Goal: Information Seeking & Learning: Learn about a topic

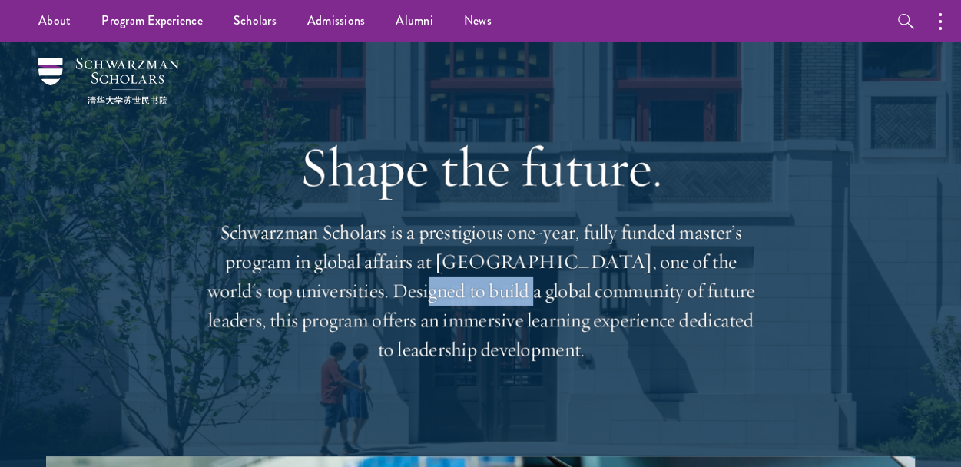
drag, startPoint x: 324, startPoint y: 294, endPoint x: 426, endPoint y: 291, distance: 102.2
click at [426, 291] on p "Schwarzman Scholars is a prestigious one-year, fully funded master’s program in…" at bounding box center [480, 291] width 553 height 146
click at [481, 290] on p "Schwarzman Scholars is a prestigious one-year, fully funded master’s program in…" at bounding box center [480, 291] width 553 height 146
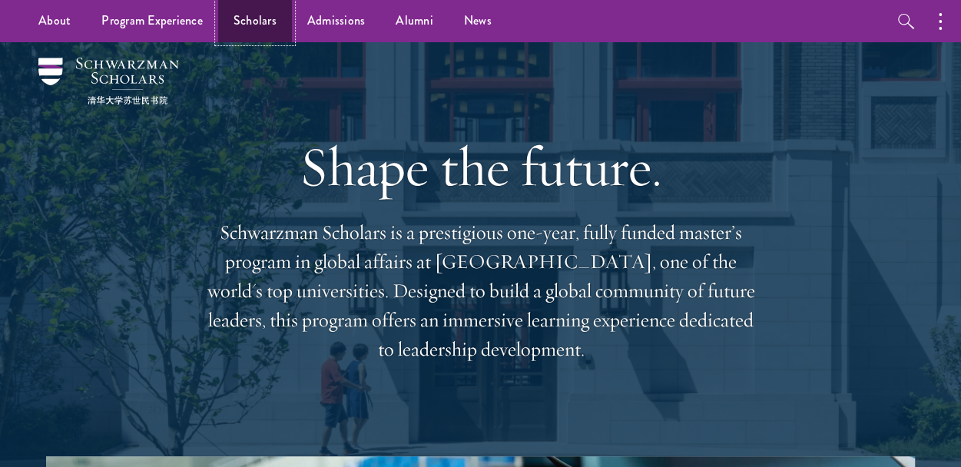
click at [270, 28] on link "Scholars" at bounding box center [255, 21] width 74 height 42
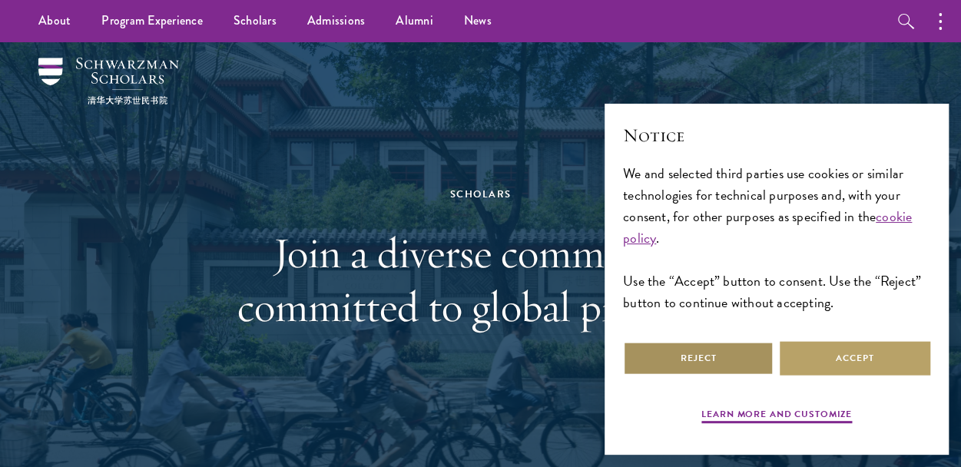
click at [698, 356] on button "Reject" at bounding box center [698, 358] width 151 height 35
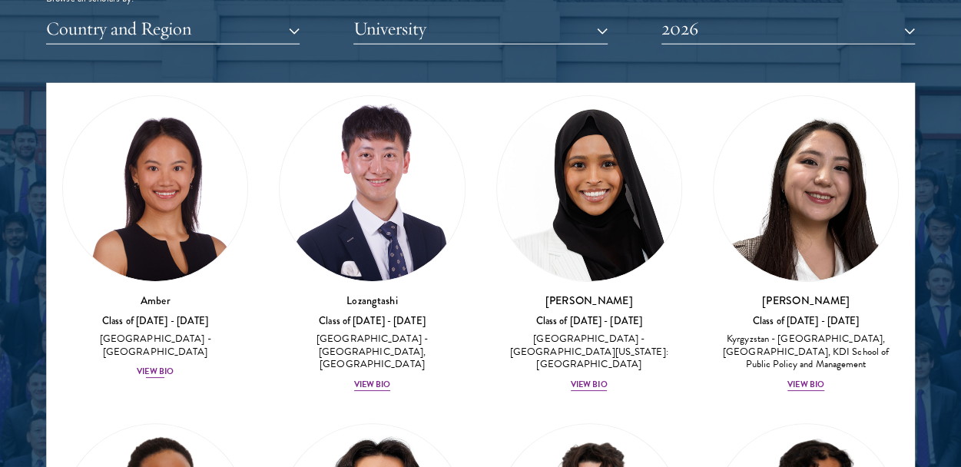
scroll to position [77, 0]
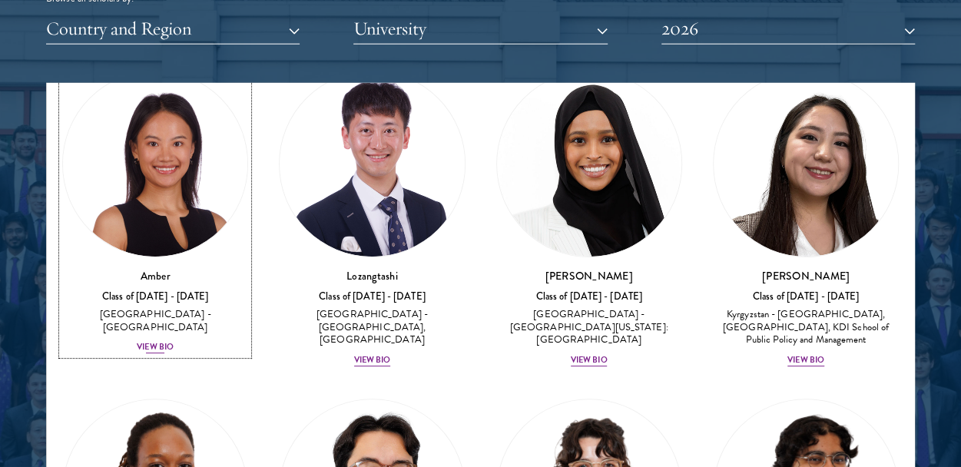
click at [152, 341] on div "View Bio" at bounding box center [155, 347] width 37 height 12
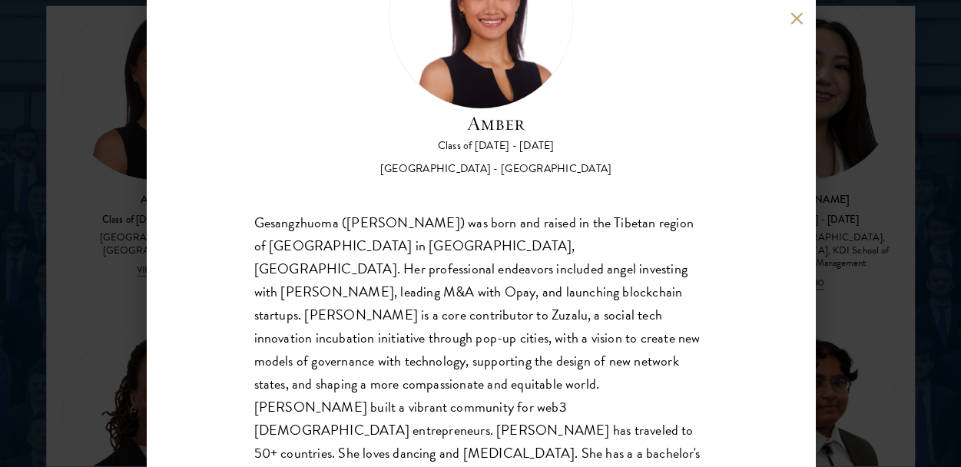
scroll to position [142, 0]
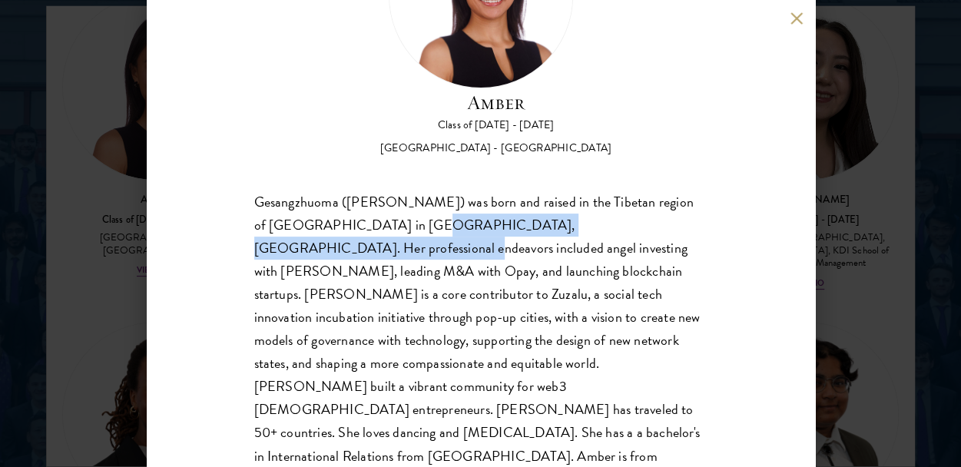
drag, startPoint x: 373, startPoint y: 228, endPoint x: 661, endPoint y: 228, distance: 287.3
click at [661, 228] on div "Gesangzhuoma (Amber) was born and raised in the Tibetan region of Shangri-La in…" at bounding box center [480, 341] width 453 height 300
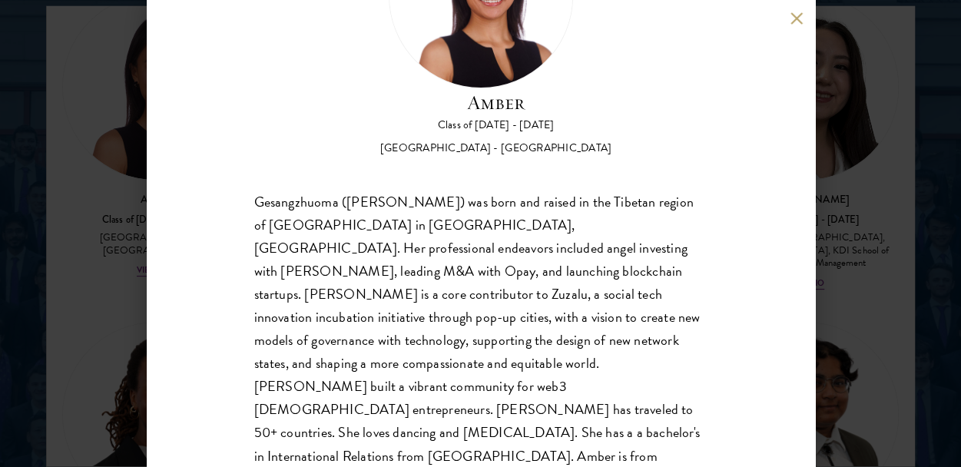
click at [611, 259] on div "Gesangzhuoma (Amber) was born and raised in the Tibetan region of Shangri-La in…" at bounding box center [480, 341] width 453 height 300
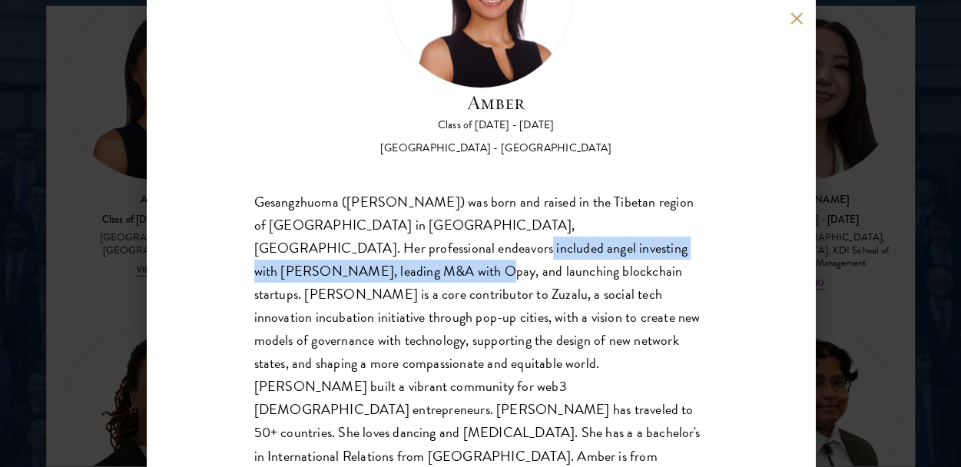
drag, startPoint x: 300, startPoint y: 252, endPoint x: 670, endPoint y: 252, distance: 370.3
click at [670, 252] on div "Gesangzhuoma (Amber) was born and raised in the Tibetan region of Shangri-La in…" at bounding box center [480, 341] width 453 height 300
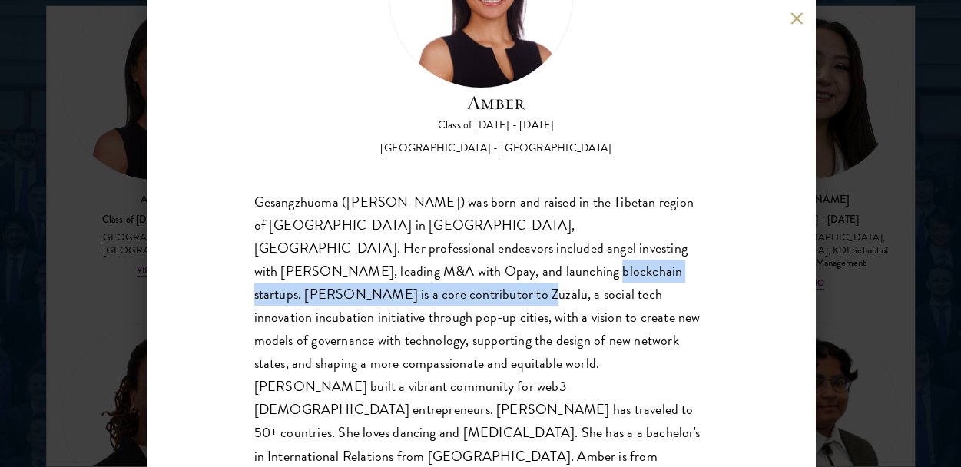
drag, startPoint x: 333, startPoint y: 268, endPoint x: 642, endPoint y: 271, distance: 308.8
click at [642, 271] on div "Gesangzhuoma (Amber) was born and raised in the Tibetan region of Shangri-La in…" at bounding box center [480, 341] width 453 height 300
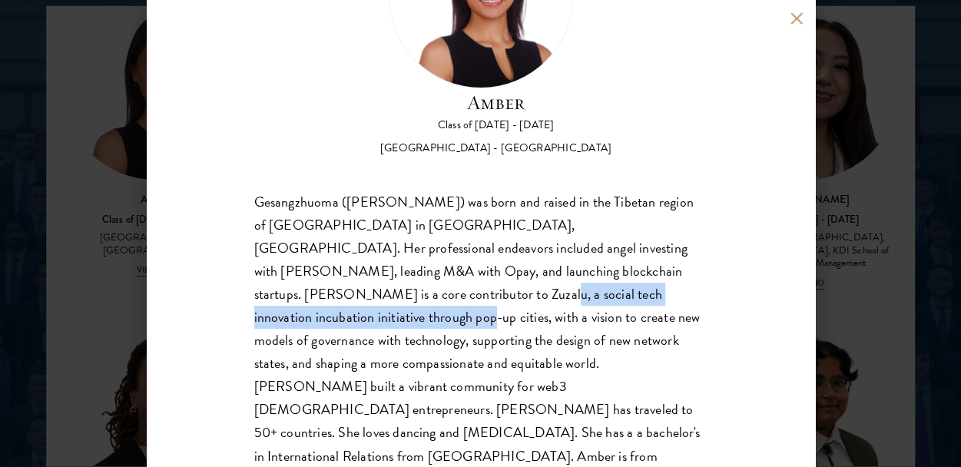
drag, startPoint x: 380, startPoint y: 291, endPoint x: 592, endPoint y: 291, distance: 212.0
click at [592, 291] on div "Gesangzhuoma (Amber) was born and raised in the Tibetan region of Shangri-La in…" at bounding box center [480, 341] width 453 height 300
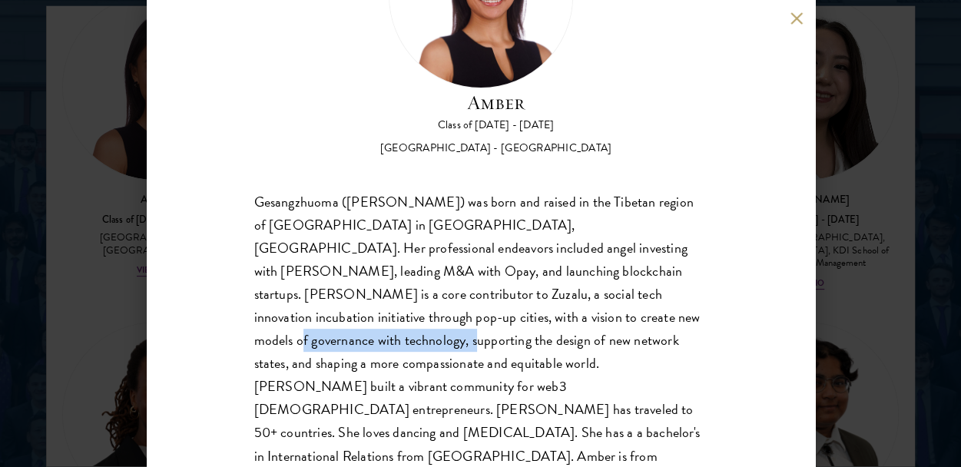
drag, startPoint x: 441, startPoint y: 313, endPoint x: 613, endPoint y: 309, distance: 172.1
click at [613, 309] on div "Gesangzhuoma (Amber) was born and raised in the Tibetan region of Shangri-La in…" at bounding box center [480, 341] width 453 height 300
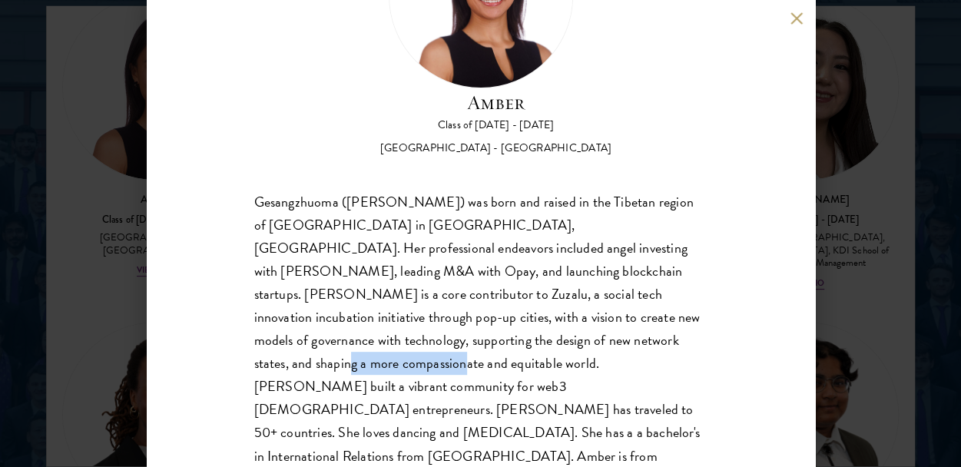
drag, startPoint x: 496, startPoint y: 340, endPoint x: 601, endPoint y: 336, distance: 104.6
click at [601, 336] on div "Gesangzhuoma (Amber) was born and raised in the Tibetan region of Shangri-La in…" at bounding box center [480, 341] width 453 height 300
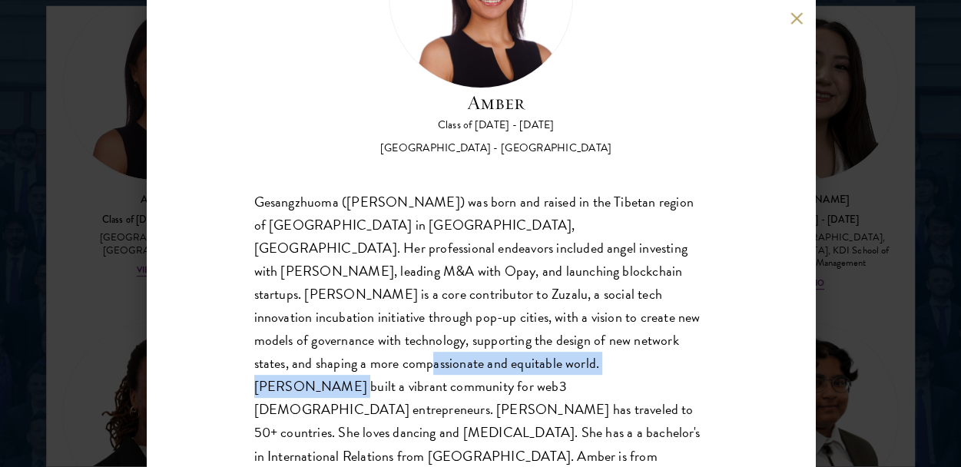
drag, startPoint x: 401, startPoint y: 354, endPoint x: 559, endPoint y: 346, distance: 158.5
click at [559, 346] on div "Gesangzhuoma (Amber) was born and raised in the Tibetan region of Shangri-La in…" at bounding box center [480, 341] width 453 height 300
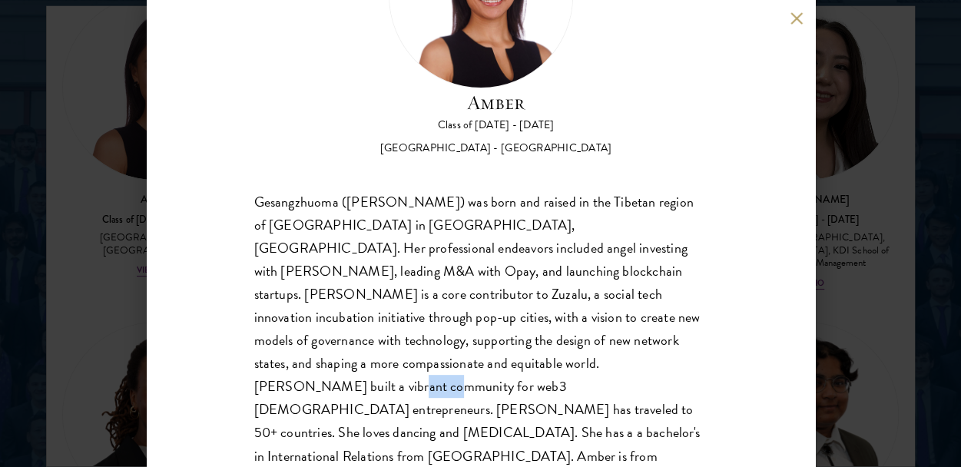
click at [496, 373] on div "Gesangzhuoma (Amber) was born and raised in the Tibetan region of Shangri-La in…" at bounding box center [480, 341] width 453 height 300
click at [433, 403] on div "Gesangzhuoma (Amber) was born and raised in the Tibetan region of Shangri-La in…" at bounding box center [480, 341] width 453 height 300
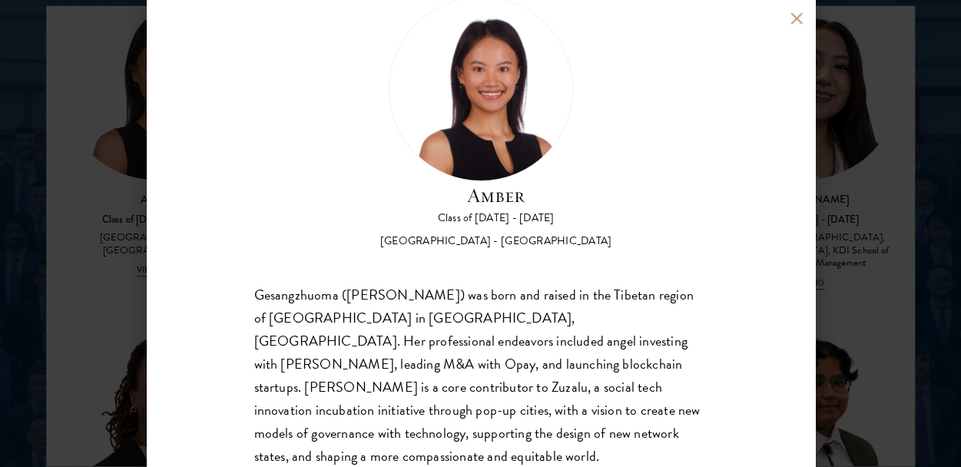
scroll to position [0, 0]
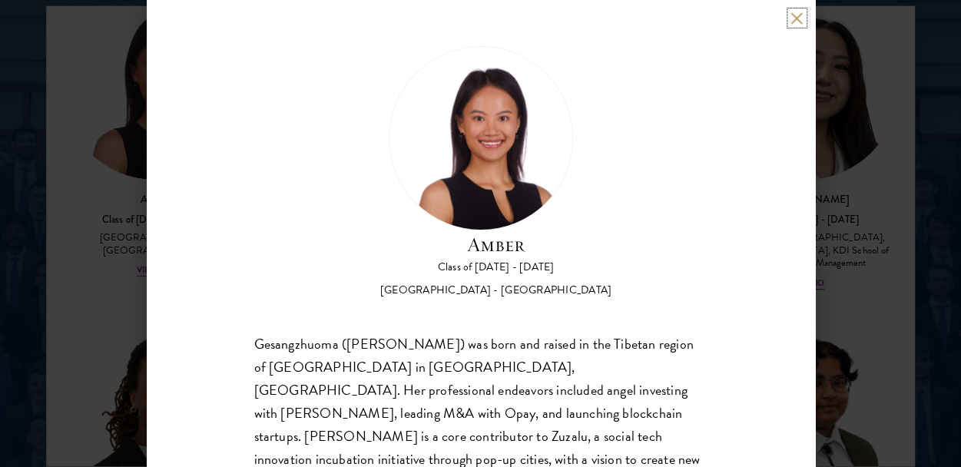
click at [794, 12] on button at bounding box center [797, 18] width 13 height 13
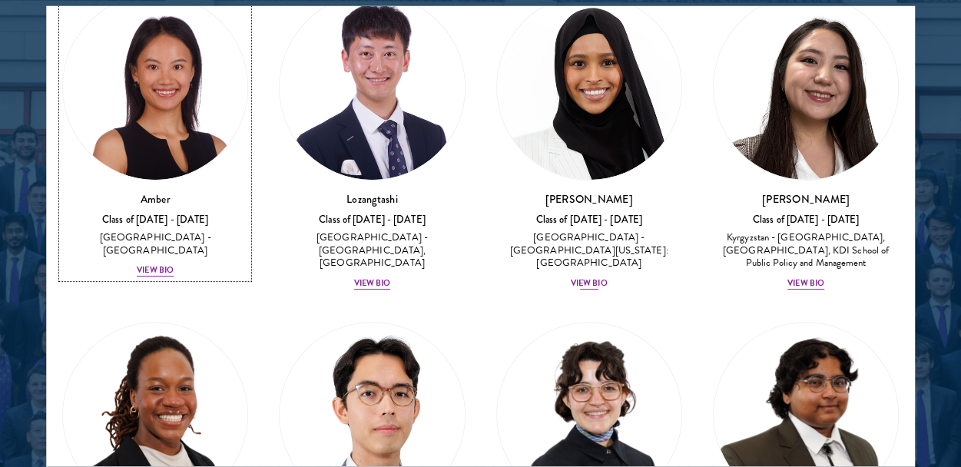
scroll to position [64, 0]
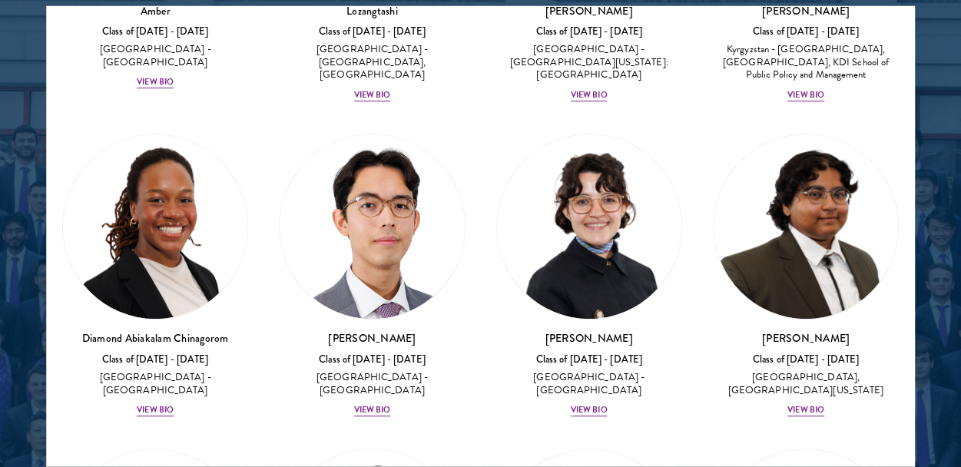
scroll to position [294, 0]
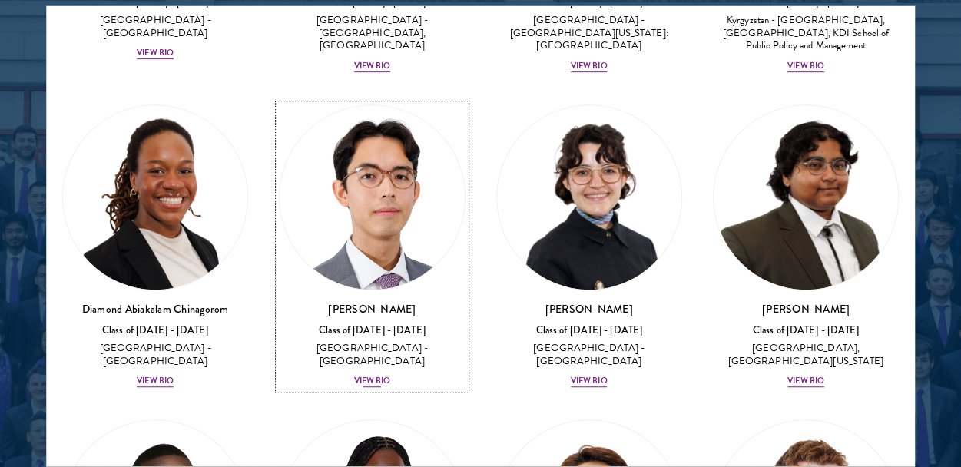
click at [365, 354] on div "Jason Adelhoefer Class of 2025 - 2026 Germany - Berlin Humboldt University View…" at bounding box center [372, 345] width 186 height 88
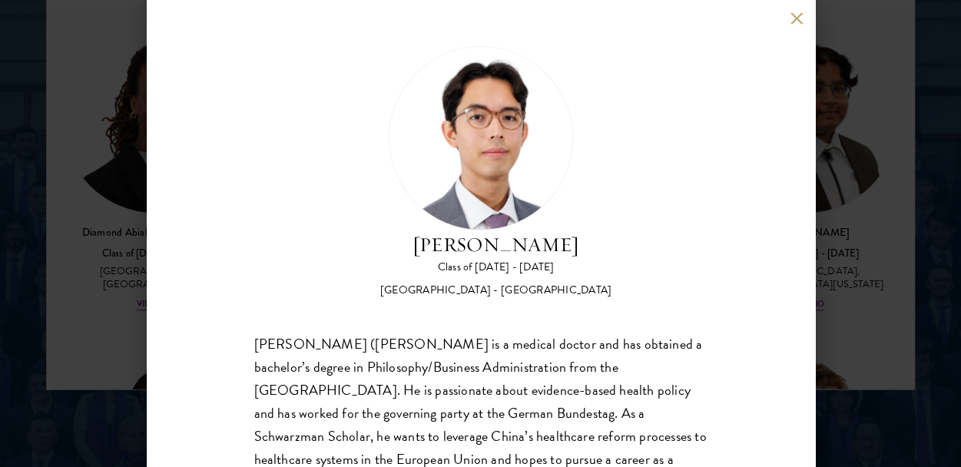
click at [791, 27] on div "Jason Adelhoefer Class of 2025 - 2026 Germany - Berlin Humboldt University Sieg…" at bounding box center [481, 233] width 668 height 467
click at [793, 16] on button at bounding box center [797, 18] width 13 height 13
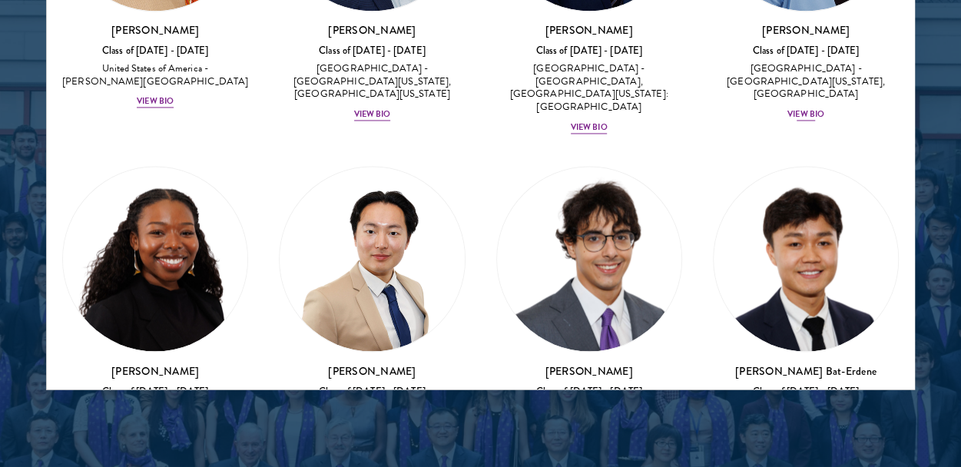
scroll to position [1216, 0]
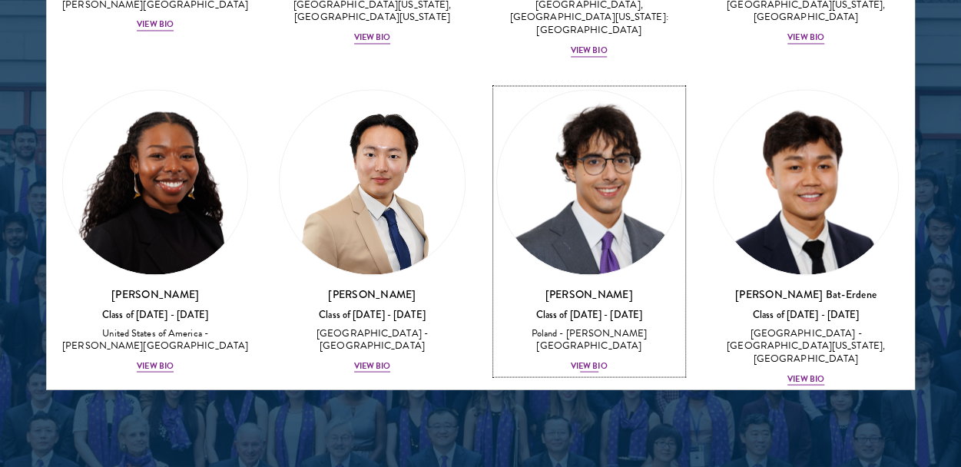
click at [582, 360] on div "View Bio" at bounding box center [589, 366] width 37 height 12
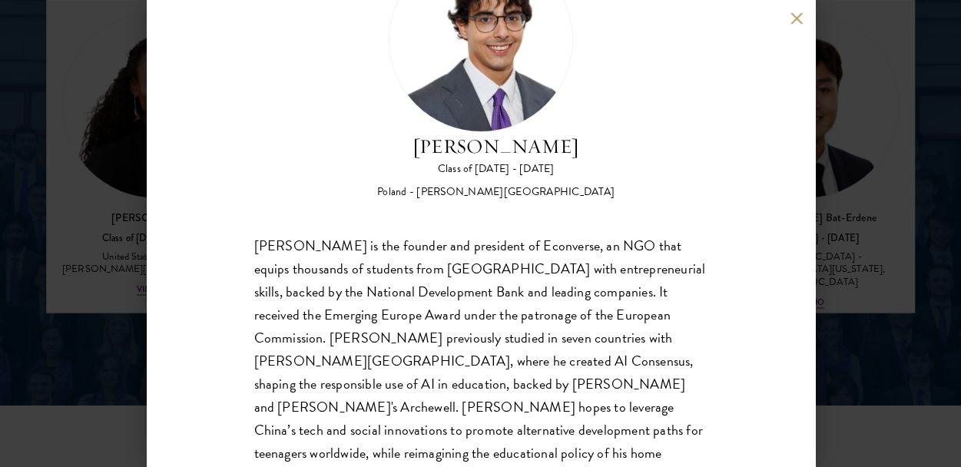
scroll to position [119, 0]
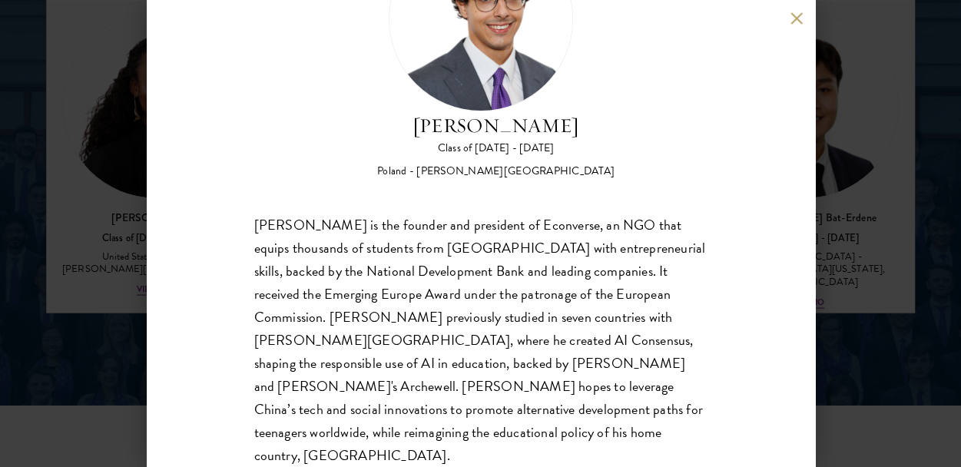
click at [790, 8] on div "Jan Bartkowiak Class of 2025 - 2026 Poland - Minerva University Jan Bartkowiak …" at bounding box center [481, 233] width 668 height 467
click at [798, 18] on button at bounding box center [797, 18] width 13 height 13
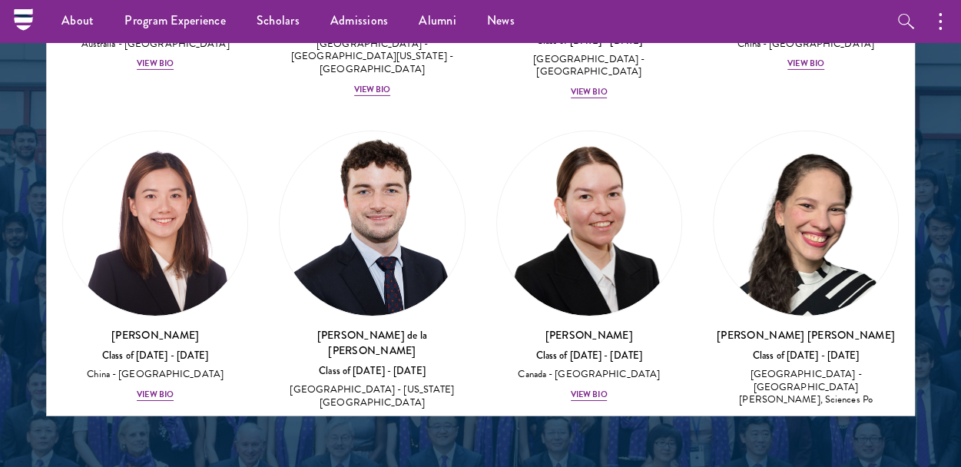
scroll to position [2535, 0]
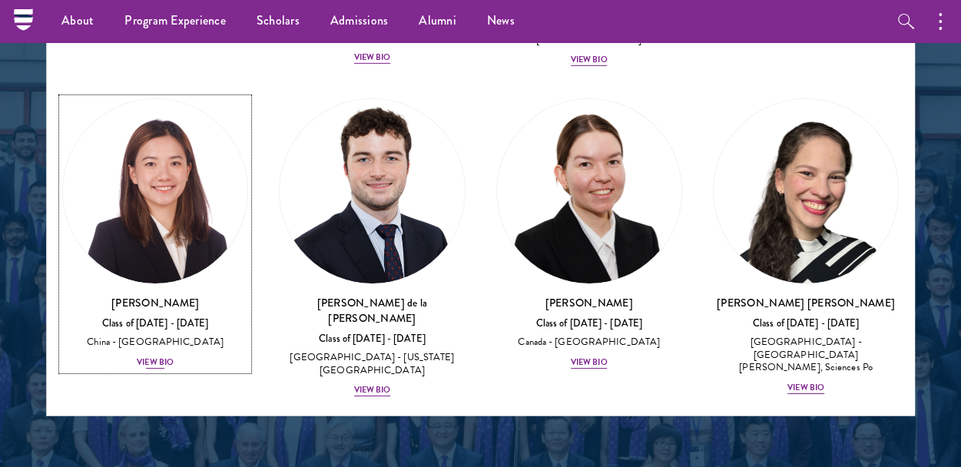
click at [161, 356] on div "View Bio" at bounding box center [155, 362] width 37 height 12
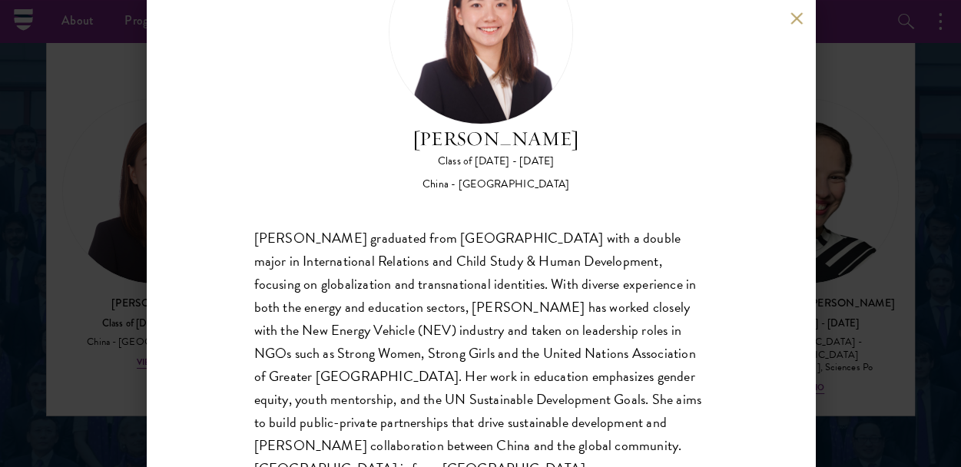
scroll to position [142, 0]
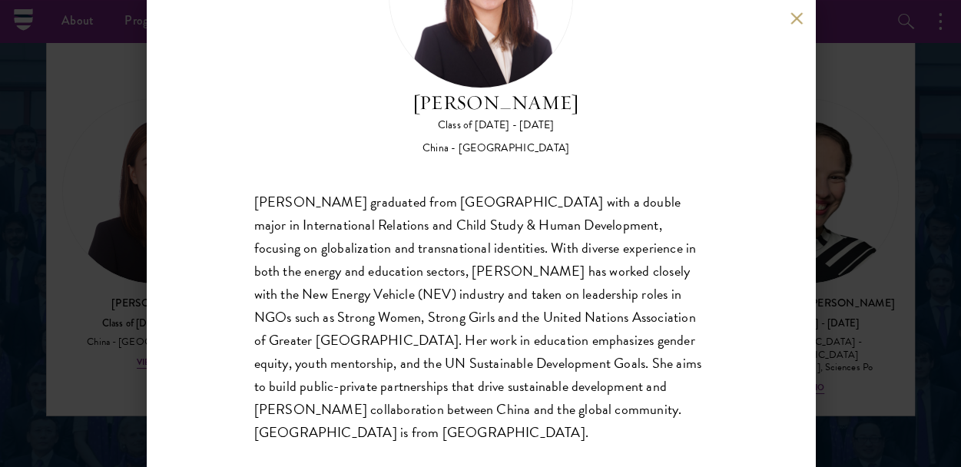
click at [794, 16] on button at bounding box center [797, 18] width 13 height 13
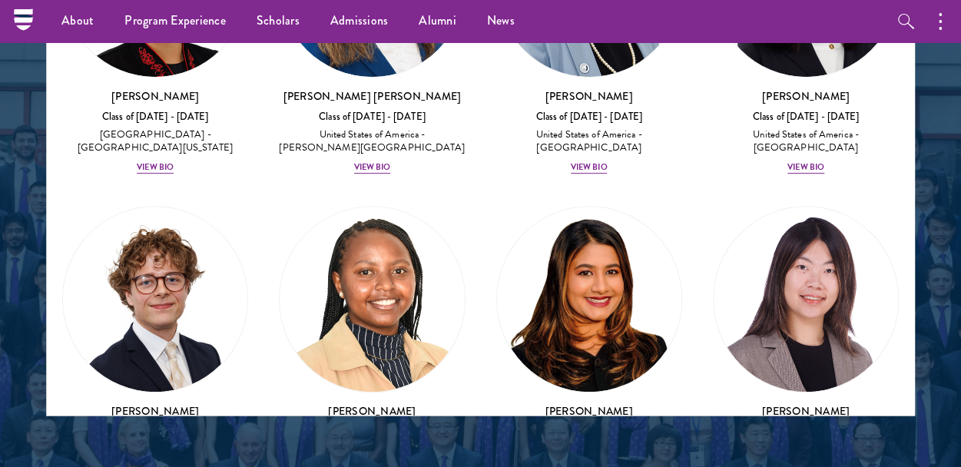
scroll to position [3150, 0]
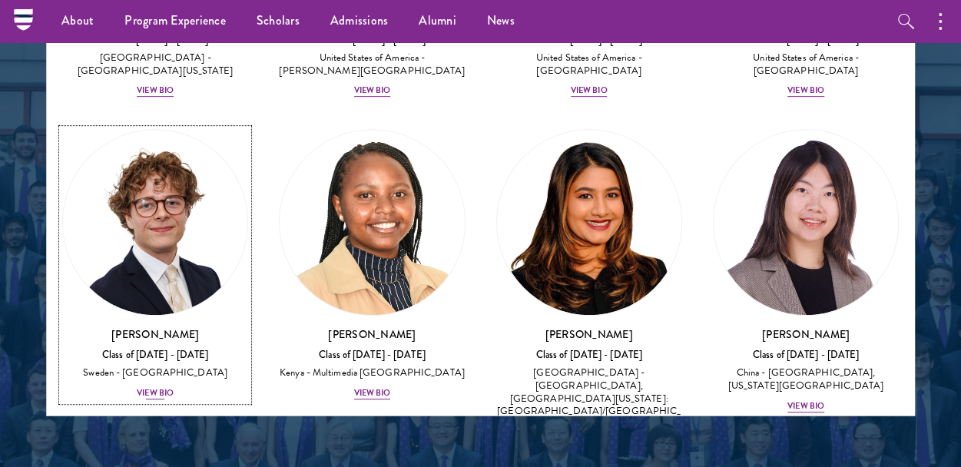
click at [144, 327] on div "Leo Gerdén Class of 2025 - 2026 Sweden - Harvard University View Bio" at bounding box center [155, 364] width 186 height 75
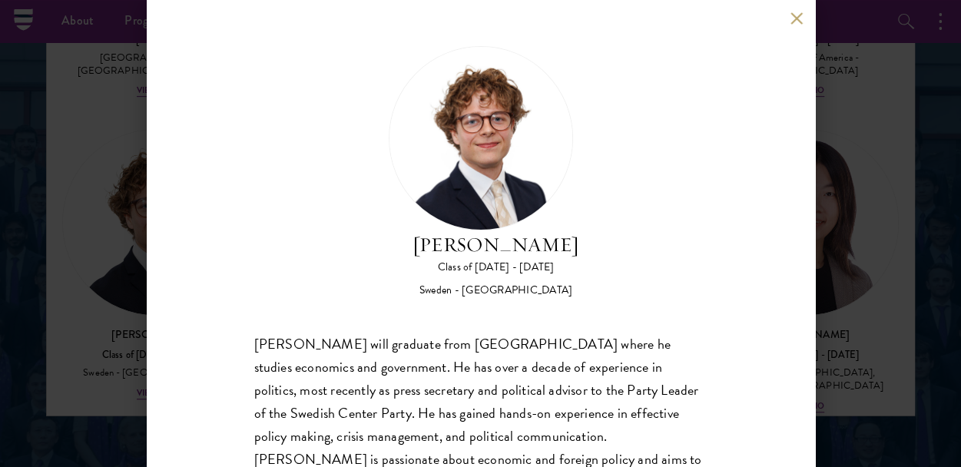
scroll to position [119, 0]
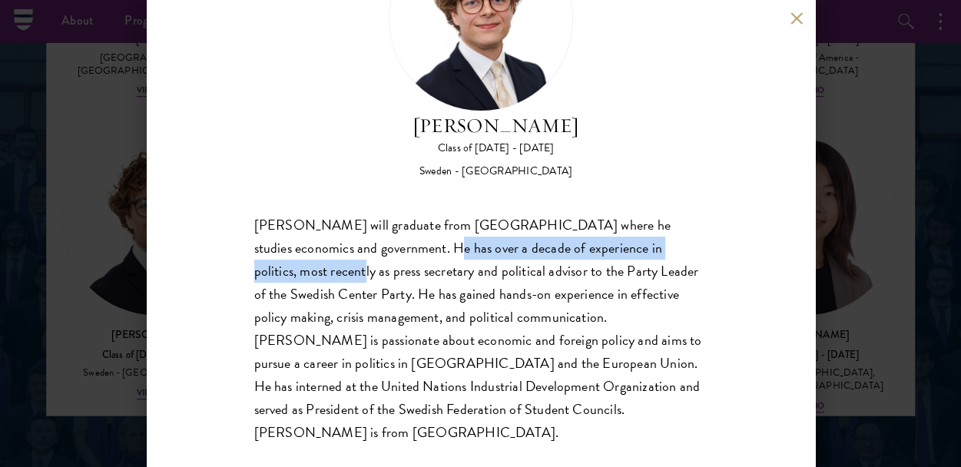
drag, startPoint x: 506, startPoint y: 247, endPoint x: 690, endPoint y: 251, distance: 184.4
click at [690, 251] on div "Leo Gerdén will graduate from Harvard College where he studies economics and go…" at bounding box center [480, 329] width 453 height 230
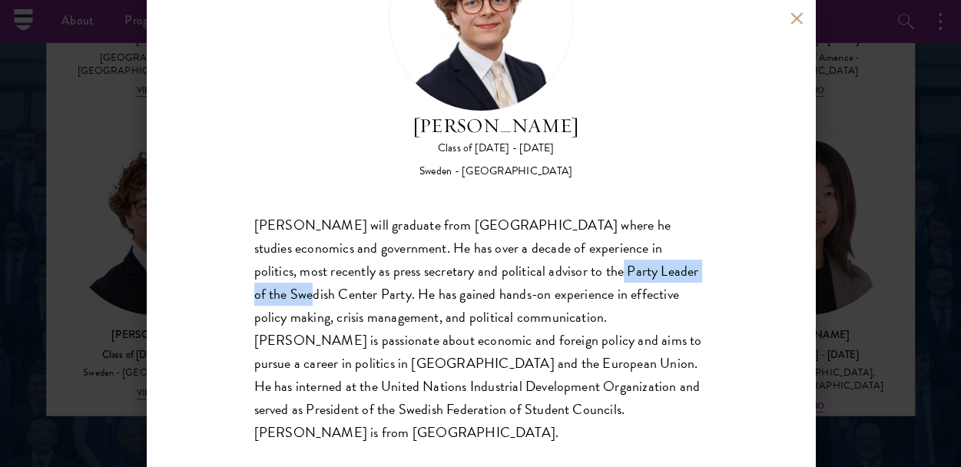
drag, startPoint x: 551, startPoint y: 273, endPoint x: 646, endPoint y: 272, distance: 95.3
click at [646, 272] on div "Leo Gerdén will graduate from Harvard College where he studies economics and go…" at bounding box center [480, 329] width 453 height 230
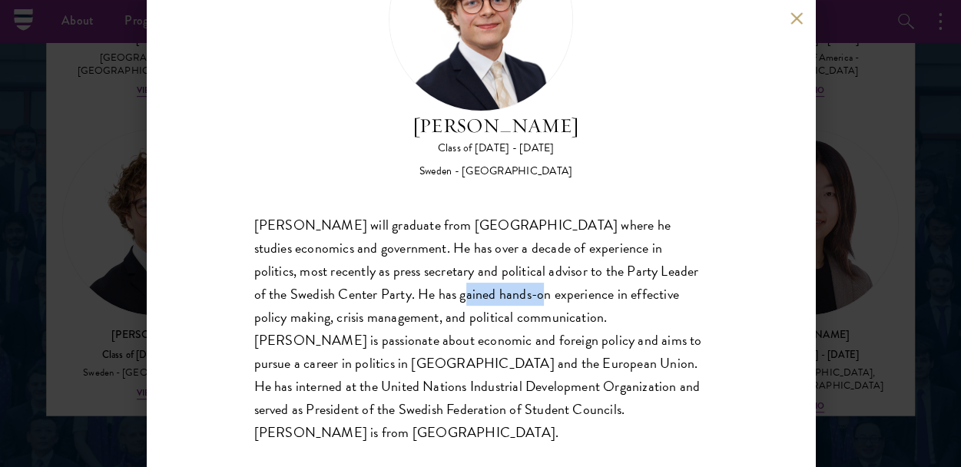
drag, startPoint x: 382, startPoint y: 294, endPoint x: 444, endPoint y: 291, distance: 62.3
click at [444, 291] on div "Leo Gerdén will graduate from Harvard College where he studies economics and go…" at bounding box center [480, 329] width 453 height 230
drag, startPoint x: 550, startPoint y: 294, endPoint x: 604, endPoint y: 294, distance: 53.8
click at [604, 294] on div "Leo Gerdén will graduate from Harvard College where he studies economics and go…" at bounding box center [480, 329] width 453 height 230
drag, startPoint x: 271, startPoint y: 315, endPoint x: 349, endPoint y: 315, distance: 77.6
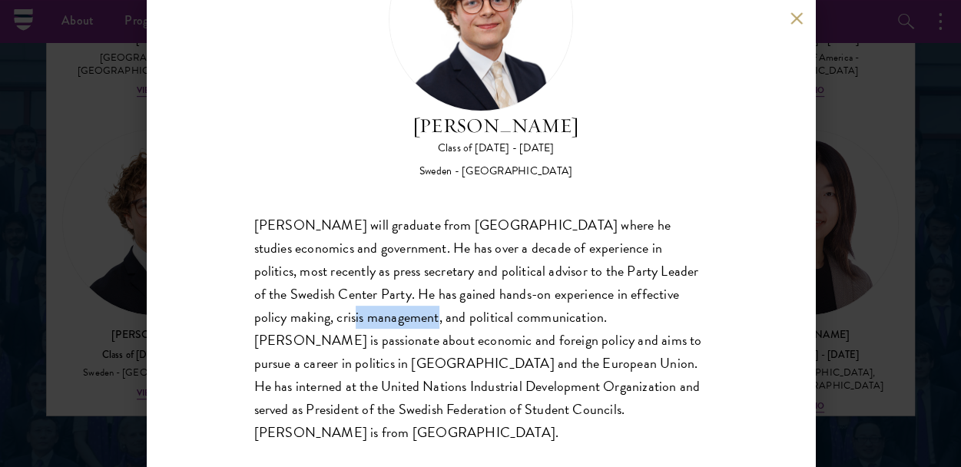
click at [349, 315] on div "Leo Gerdén will graduate from Harvard College where he studies economics and go…" at bounding box center [480, 329] width 453 height 230
drag, startPoint x: 388, startPoint y: 315, endPoint x: 441, endPoint y: 317, distance: 53.0
click at [441, 317] on div "Leo Gerdén will graduate from Harvard College where he studies economics and go…" at bounding box center [480, 329] width 453 height 230
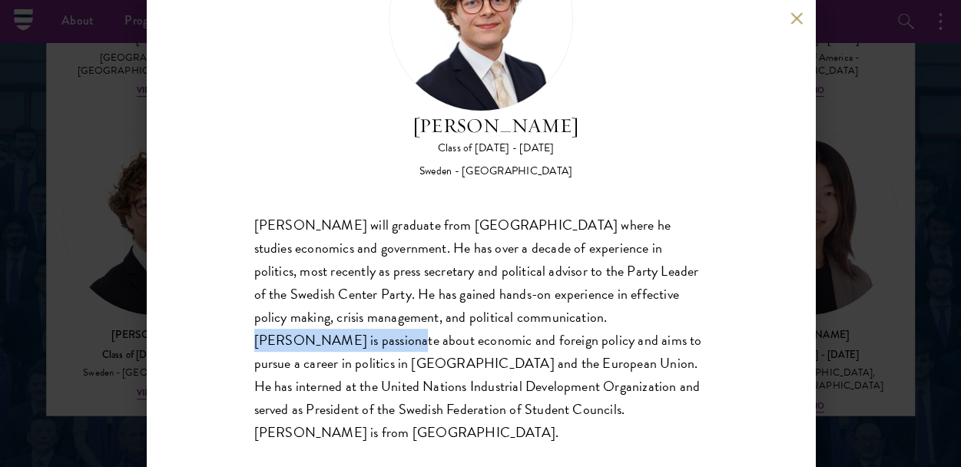
drag, startPoint x: 518, startPoint y: 317, endPoint x: 662, endPoint y: 323, distance: 144.6
click at [662, 323] on div "Leo Gerdén will graduate from Harvard College where he studies economics and go…" at bounding box center [480, 329] width 453 height 230
click at [652, 340] on div "Leo Gerdén will graduate from Harvard College where he studies economics and go…" at bounding box center [480, 329] width 453 height 230
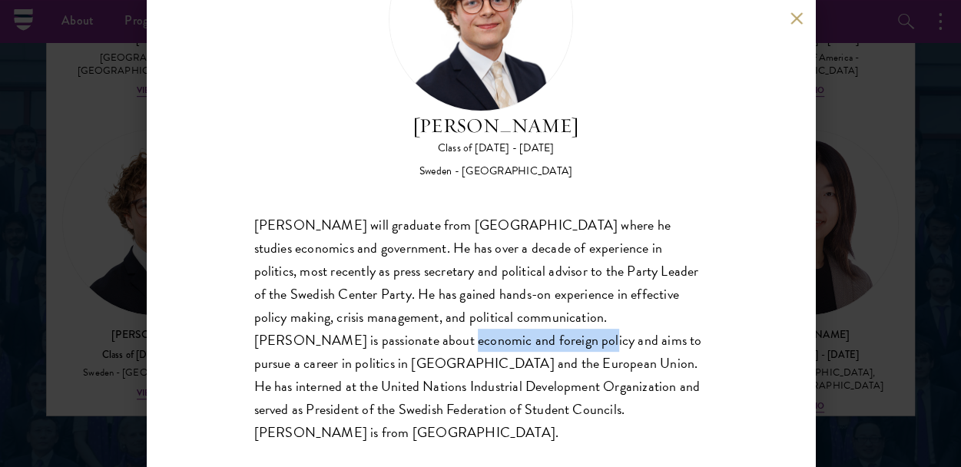
drag, startPoint x: 293, startPoint y: 340, endPoint x: 416, endPoint y: 340, distance: 123.7
click at [416, 340] on div "Leo Gerdén will graduate from Harvard College where he studies economics and go…" at bounding box center [480, 329] width 453 height 230
click at [933, 323] on div "Leo Gerdén Class of 2025 - 2026 Sweden - Harvard University Leo Gerdén will gra…" at bounding box center [480, 233] width 961 height 467
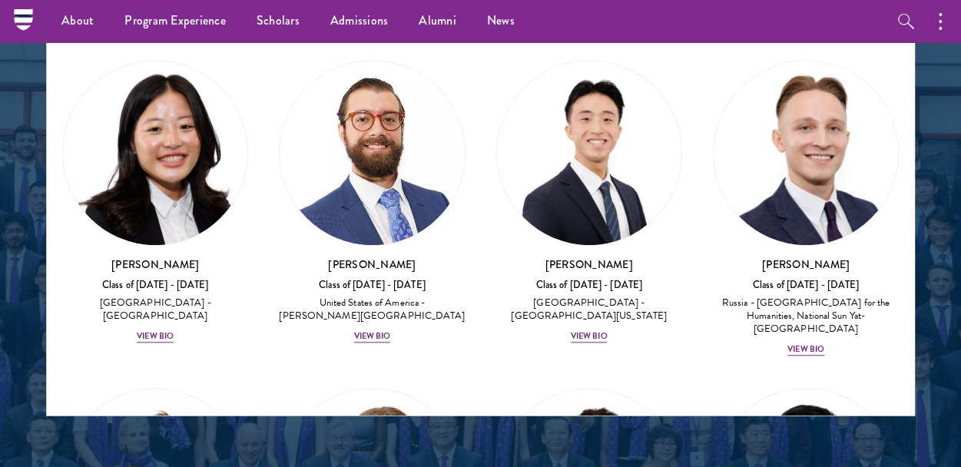
scroll to position [9108, 0]
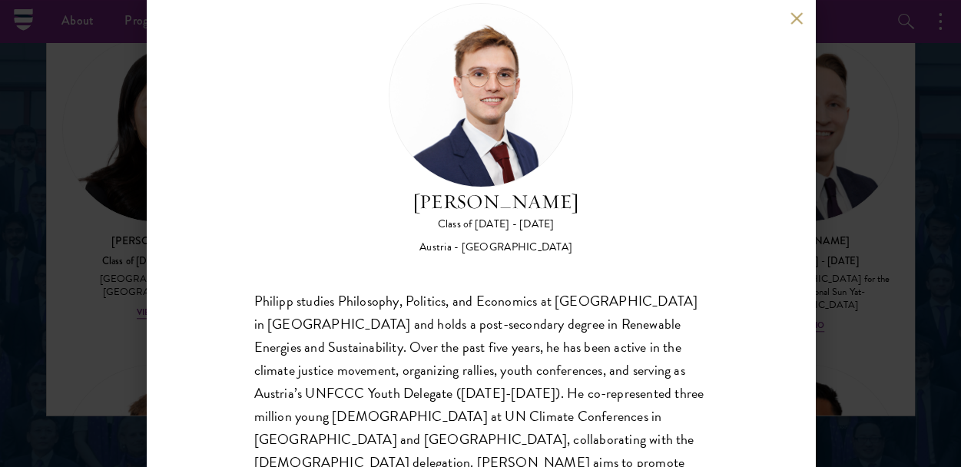
scroll to position [119, 0]
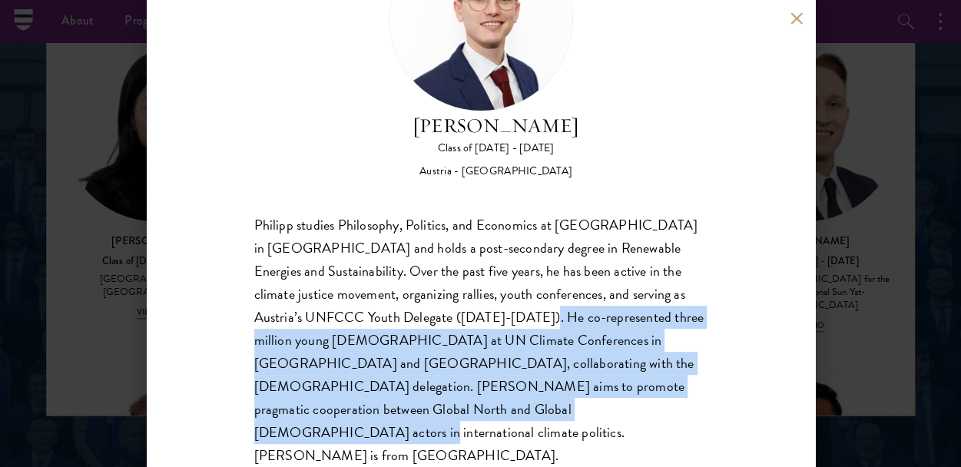
drag, startPoint x: 507, startPoint y: 320, endPoint x: 644, endPoint y: 416, distance: 166.7
click at [644, 416] on div "Philipp studies Philosophy, Politics, and Economics at Central European Univers…" at bounding box center [480, 341] width 453 height 254
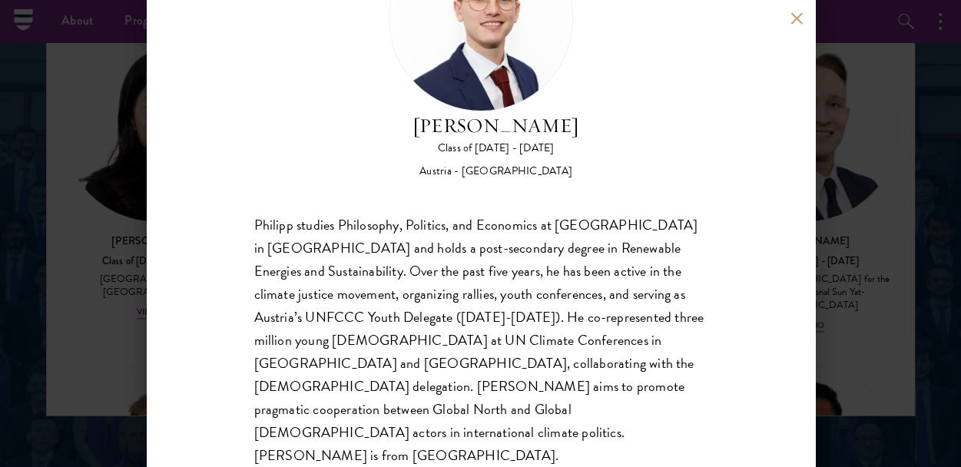
click at [922, 346] on div "Philipp Alexander Steininger Class of 2025 - 2026 Austria - Central European Un…" at bounding box center [480, 233] width 961 height 467
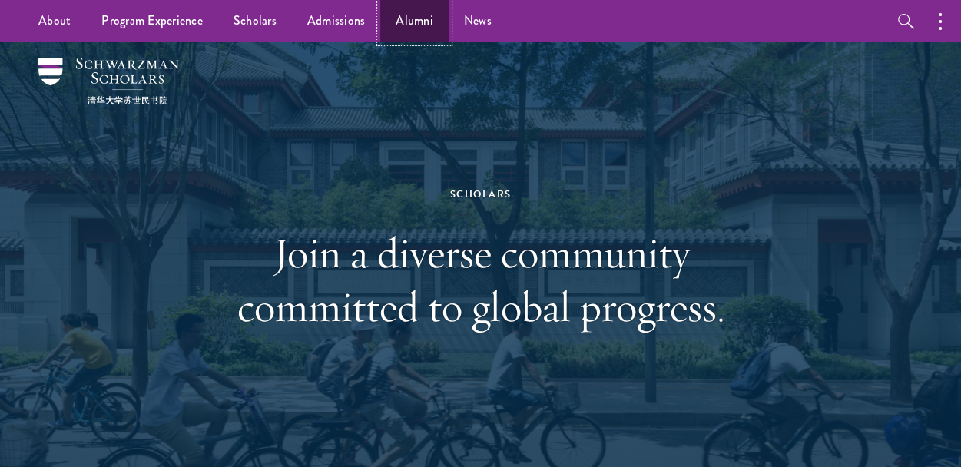
click at [409, 23] on link "Alumni" at bounding box center [414, 21] width 68 height 42
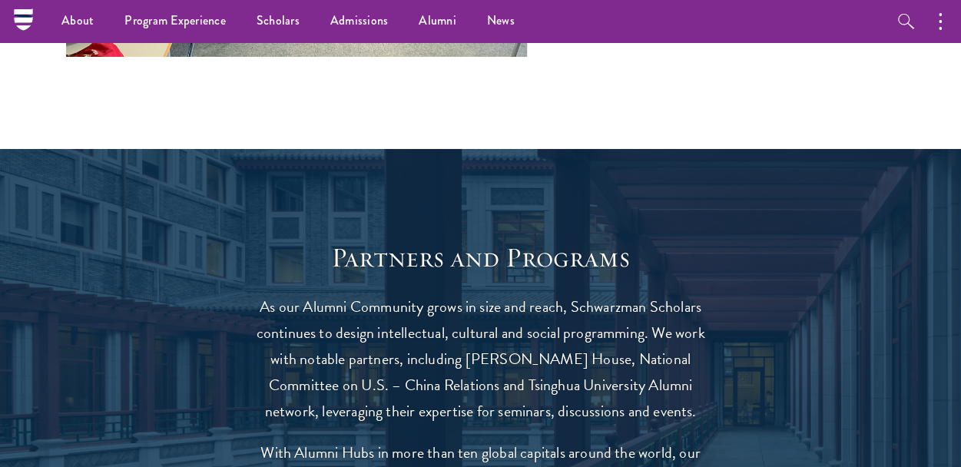
scroll to position [2706, 0]
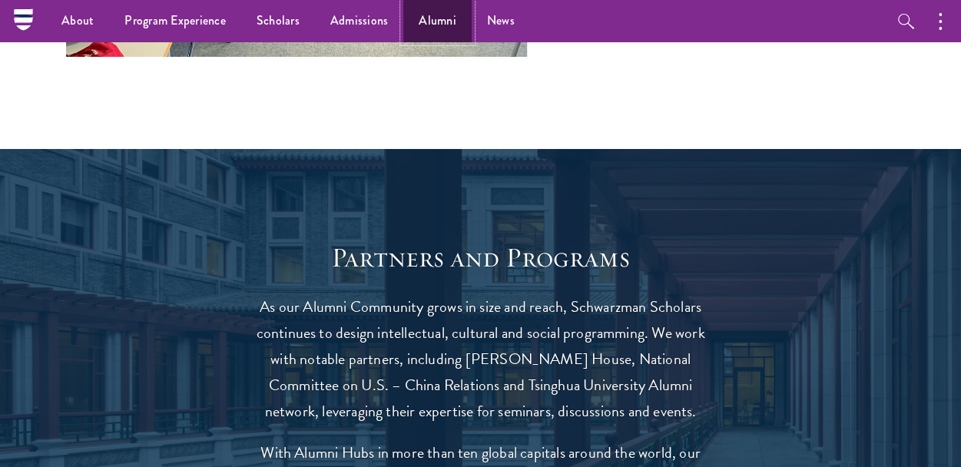
click at [438, 18] on link "Alumni" at bounding box center [437, 21] width 68 height 42
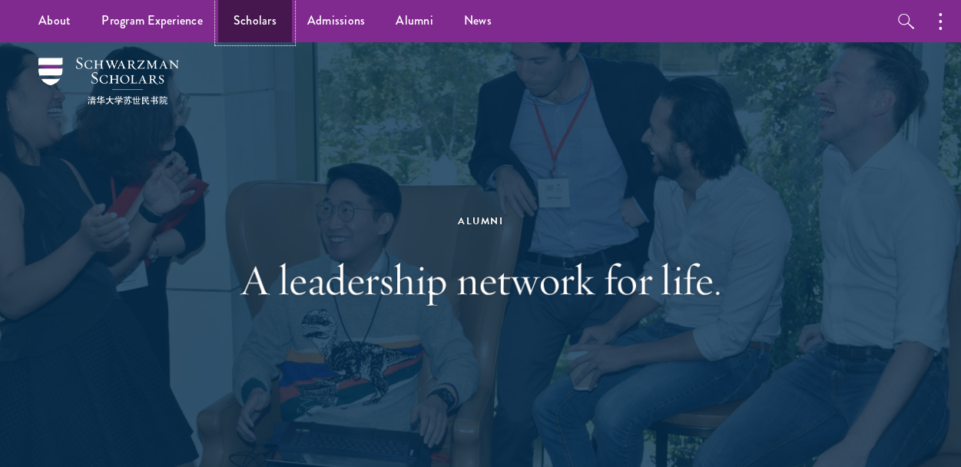
click at [275, 17] on link "Scholars" at bounding box center [255, 21] width 74 height 42
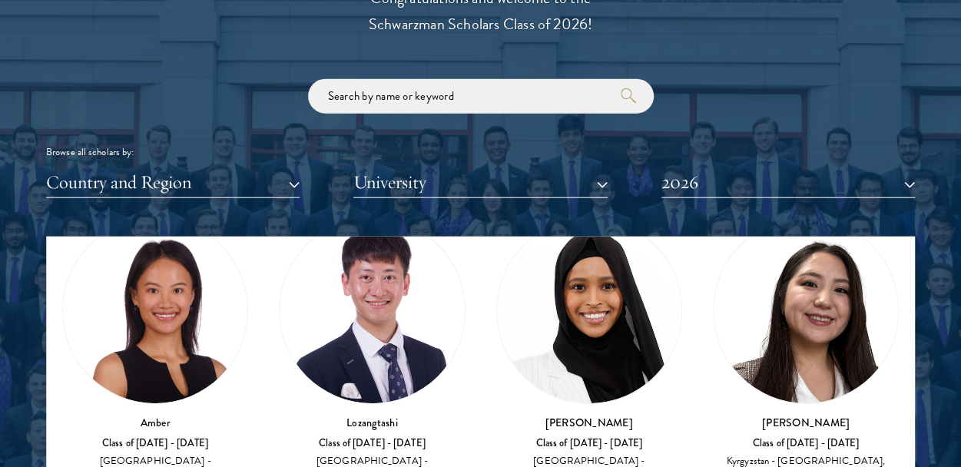
scroll to position [154, 0]
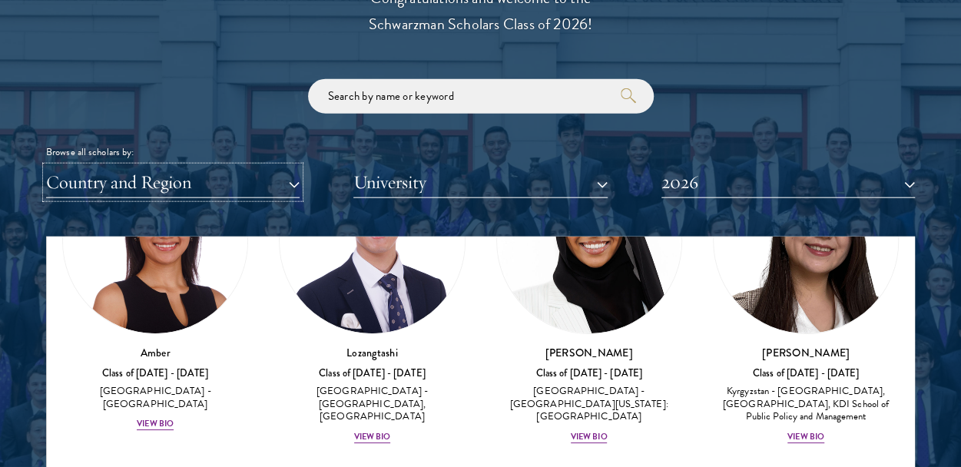
click at [230, 188] on button "Country and Region" at bounding box center [173, 182] width 254 height 31
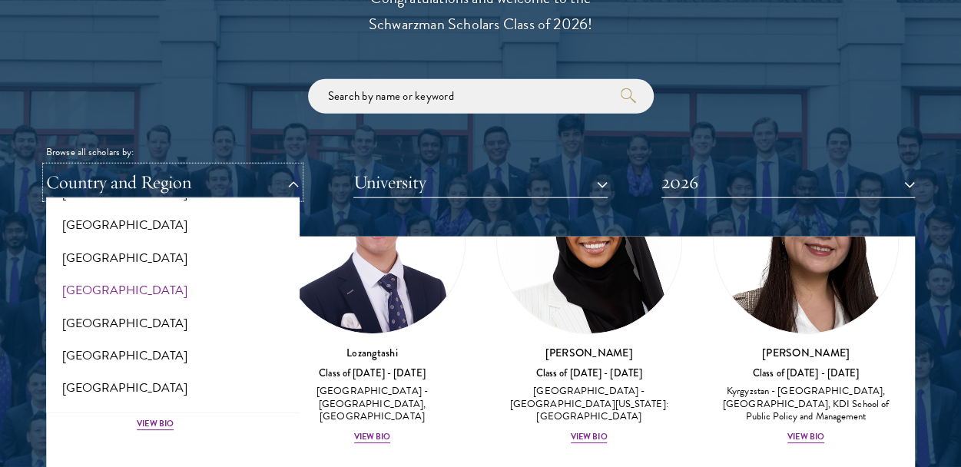
scroll to position [1229, 0]
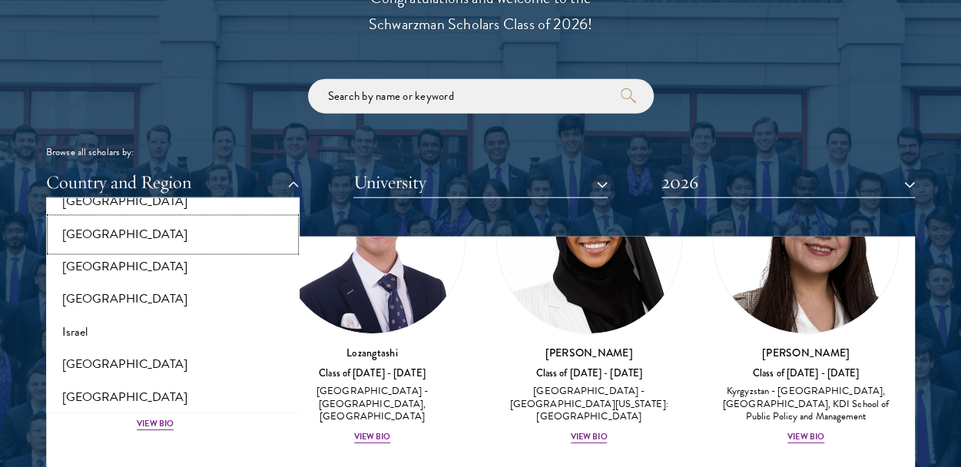
click at [123, 241] on button "[GEOGRAPHIC_DATA]" at bounding box center [173, 235] width 244 height 32
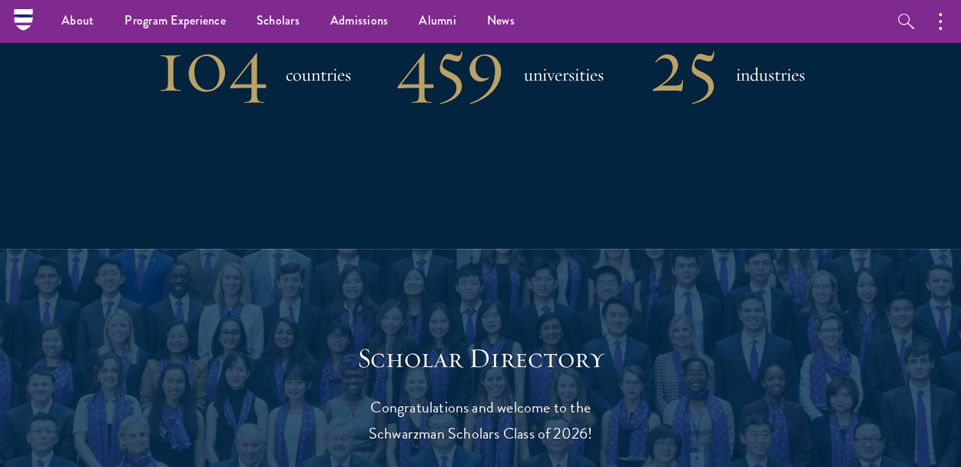
scroll to position [1306, 0]
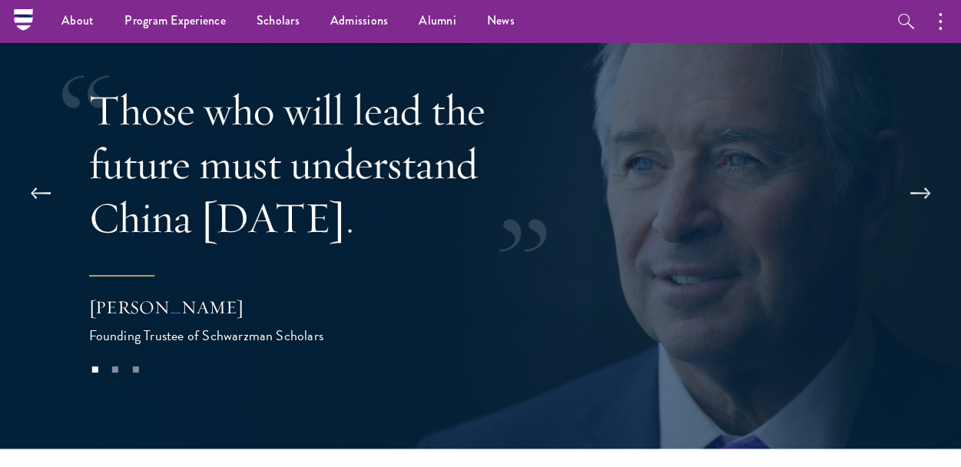
scroll to position [2843, 0]
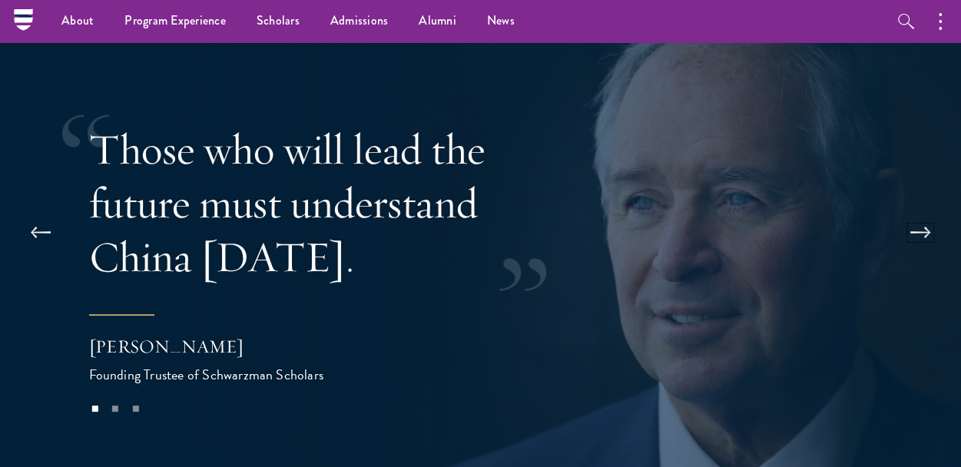
click at [926, 220] on button at bounding box center [920, 232] width 51 height 43
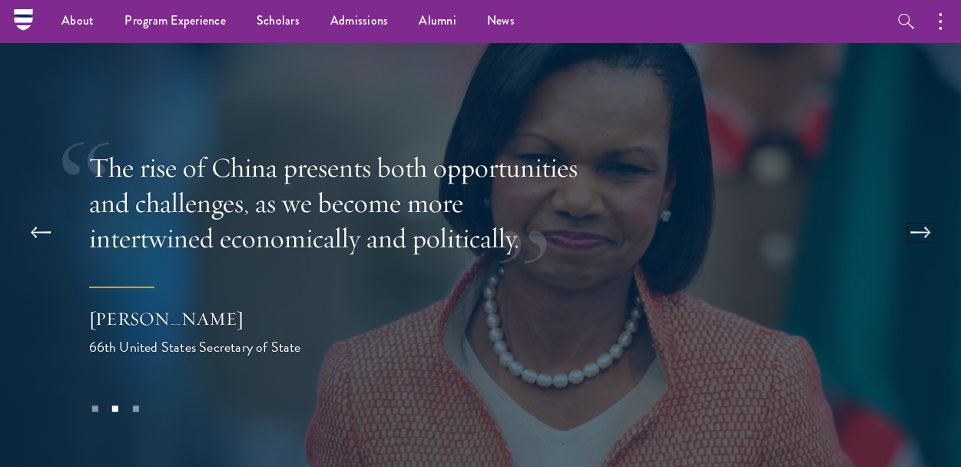
click at [926, 220] on button at bounding box center [920, 232] width 51 height 43
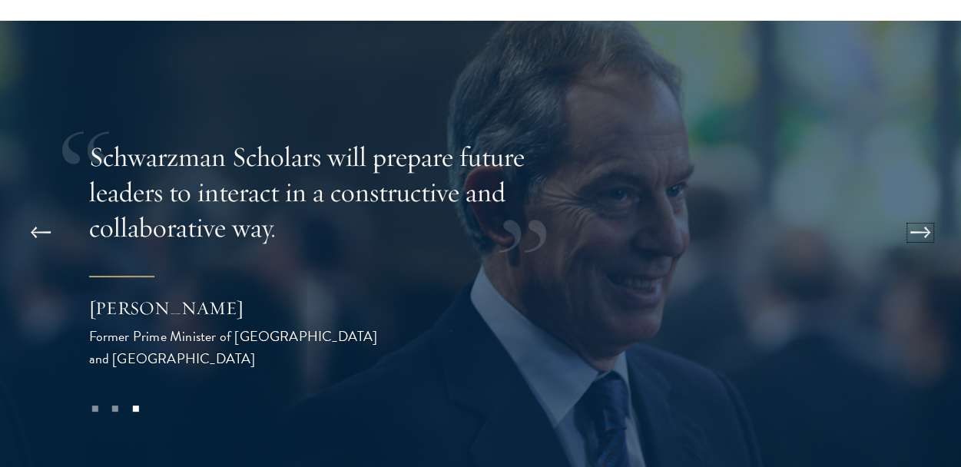
scroll to position [2919, 0]
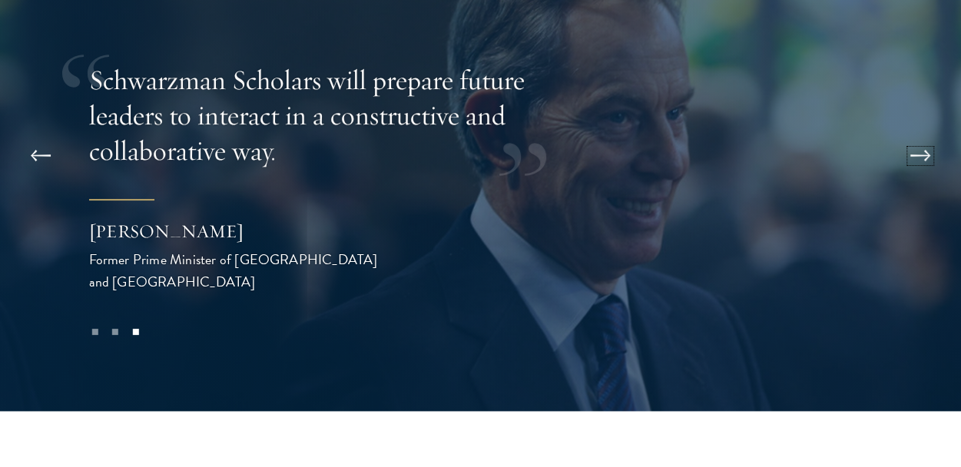
click at [923, 137] on button at bounding box center [920, 155] width 51 height 43
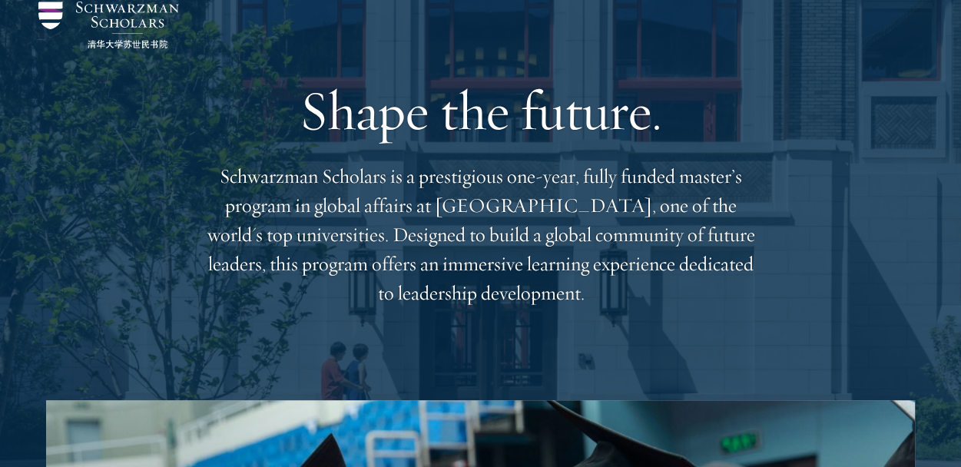
scroll to position [0, 0]
